Goal: Task Accomplishment & Management: Manage account settings

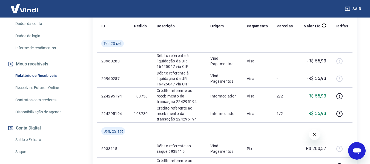
scroll to position [82, 0]
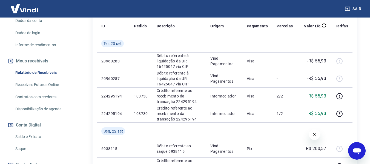
click at [39, 136] on link "Saldo e Extrato" at bounding box center [44, 136] width 62 height 11
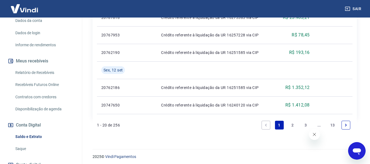
scroll to position [537, 0]
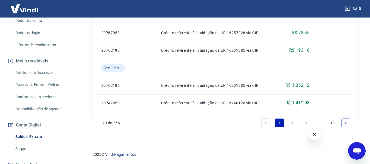
click at [293, 121] on link "2" at bounding box center [292, 122] width 9 height 9
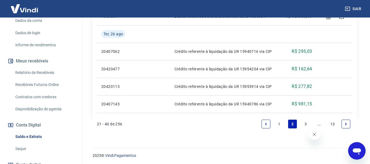
scroll to position [554, 0]
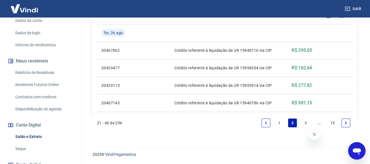
click at [280, 122] on link "1" at bounding box center [279, 122] width 9 height 9
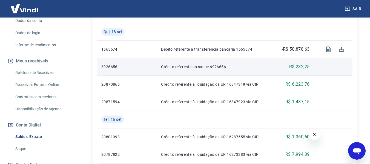
scroll to position [318, 0]
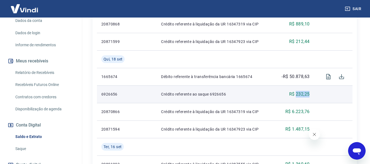
drag, startPoint x: 296, startPoint y: 94, endPoint x: 310, endPoint y: 92, distance: 14.9
click at [310, 92] on td "R$ 232,25" at bounding box center [293, 94] width 40 height 18
copy p "232,25"
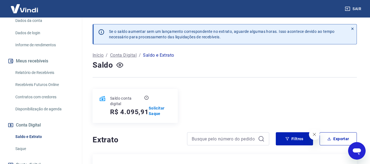
scroll to position [27, 0]
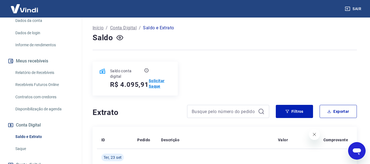
click at [153, 84] on p "Solicitar Saque" at bounding box center [160, 83] width 22 height 11
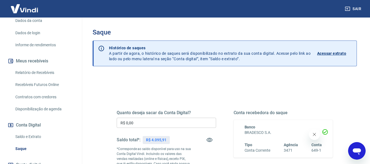
click at [141, 122] on input "R$ 0,00" at bounding box center [166, 123] width 99 height 10
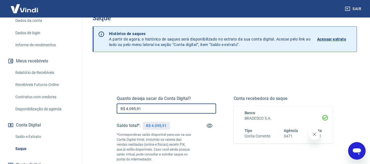
scroll to position [55, 0]
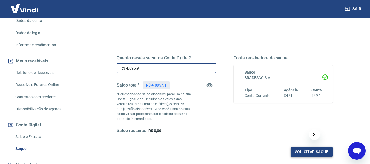
type input "R$ 4.095,91"
click at [298, 150] on button "Solicitar saque" at bounding box center [311, 152] width 42 height 10
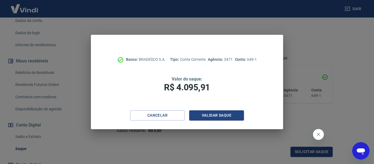
click at [346, 46] on div "Banco: BRADESCO S.A. Tipo: Conta Corrente Agência: 3471 Conta: 649-1 Valor do s…" at bounding box center [187, 82] width 374 height 164
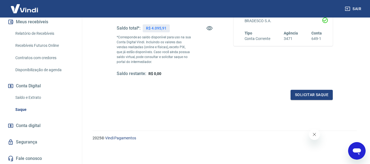
scroll to position [122, 0]
click at [33, 94] on link "Saldo e Extrato" at bounding box center [44, 96] width 62 height 11
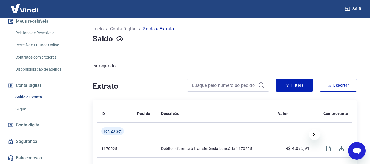
scroll to position [27, 0]
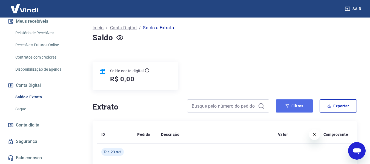
click at [290, 108] on button "Filtros" at bounding box center [293, 105] width 37 height 13
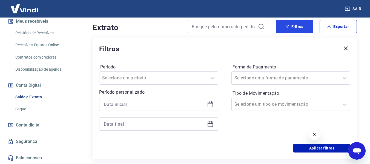
scroll to position [109, 0]
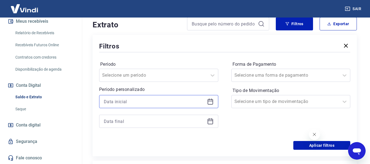
click at [141, 99] on input at bounding box center [154, 101] width 101 height 8
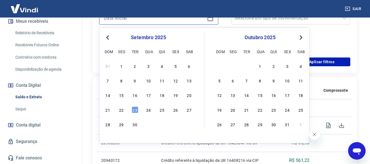
scroll to position [191, 0]
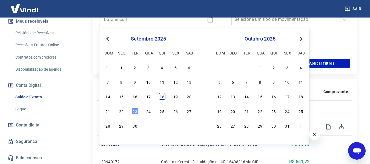
click at [162, 96] on div "18" at bounding box center [162, 96] width 7 height 7
type input "[DATE]"
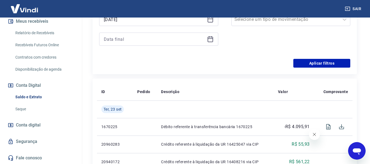
click at [213, 37] on icon at bounding box center [209, 39] width 5 height 5
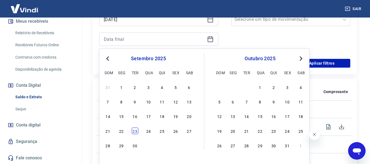
click at [133, 130] on div "23" at bounding box center [135, 130] width 7 height 7
type input "[DATE]"
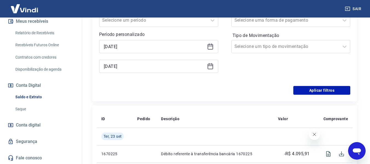
scroll to position [164, 0]
click at [325, 92] on button "Aplicar filtros" at bounding box center [321, 90] width 57 height 9
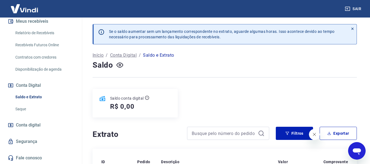
scroll to position [27, 0]
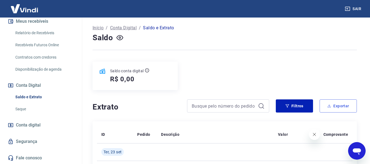
click at [330, 106] on icon "button" at bounding box center [329, 106] width 4 height 4
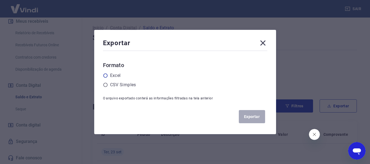
click at [107, 75] on icon at bounding box center [105, 75] width 5 height 5
click at [0, 0] on input "radio" at bounding box center [0, 0] width 0 height 0
click at [248, 117] on button "Exportar" at bounding box center [252, 116] width 26 height 13
